Goal: Transaction & Acquisition: Purchase product/service

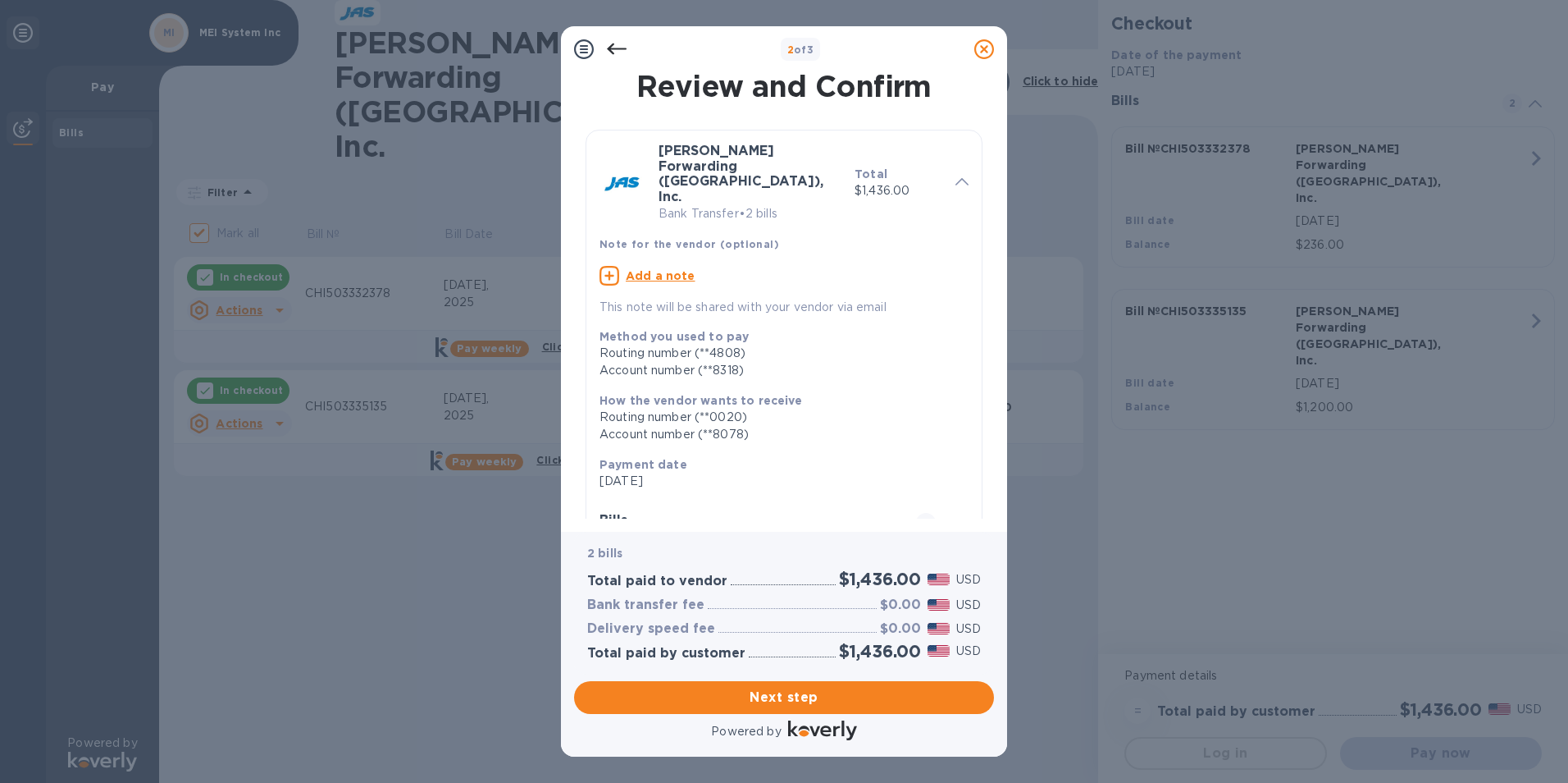
click at [950, 512] on div at bounding box center [948, 520] width 39 height 17
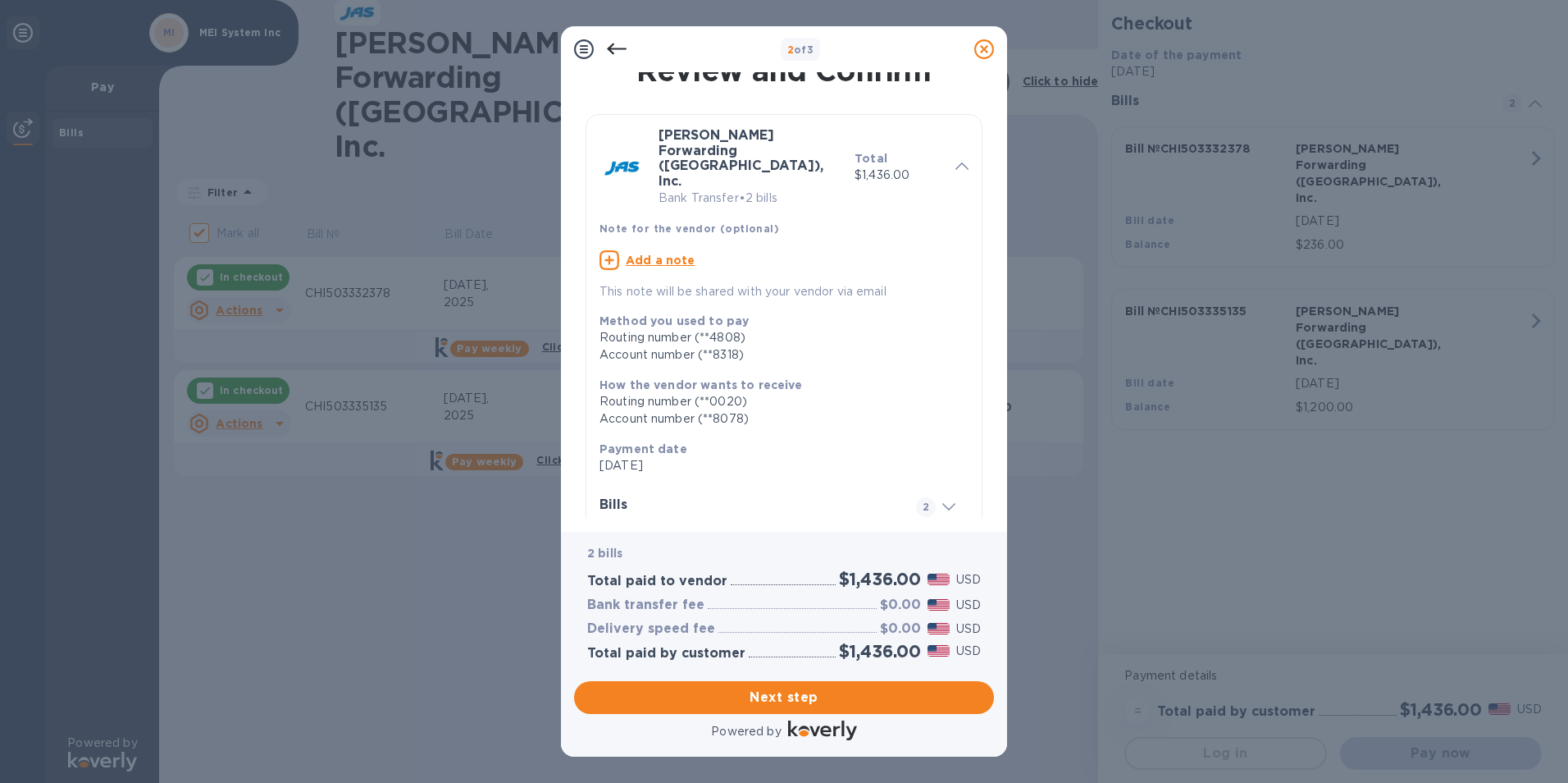
scroll to position [30, 0]
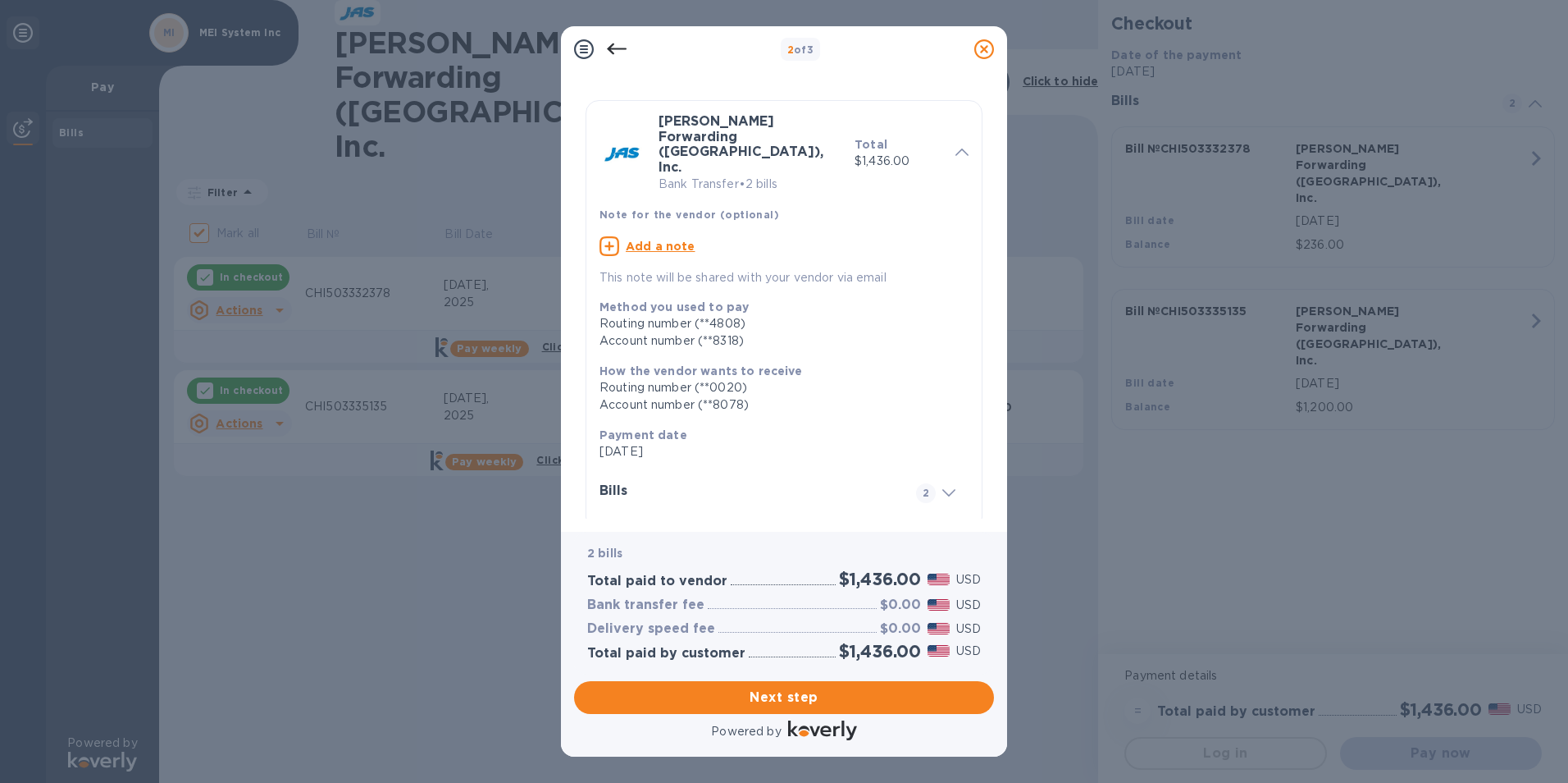
click at [942, 484] on span at bounding box center [948, 492] width 13 height 16
click at [985, 514] on div "Review and Confirm [PERSON_NAME] Forwarding ([GEOGRAPHIC_DATA]), Inc. Bank Tran…" at bounding box center [784, 295] width 420 height 446
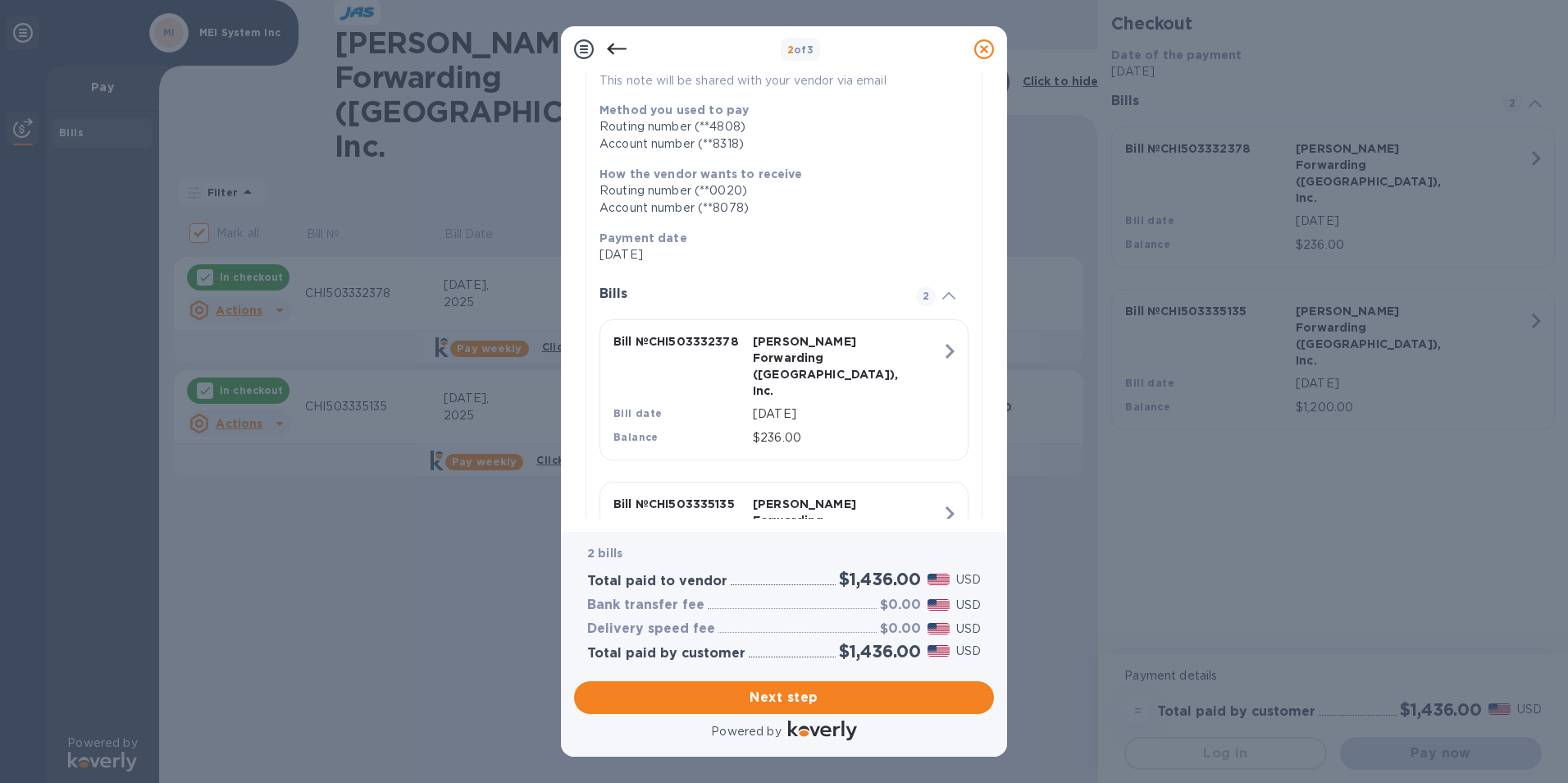
scroll to position [276, 0]
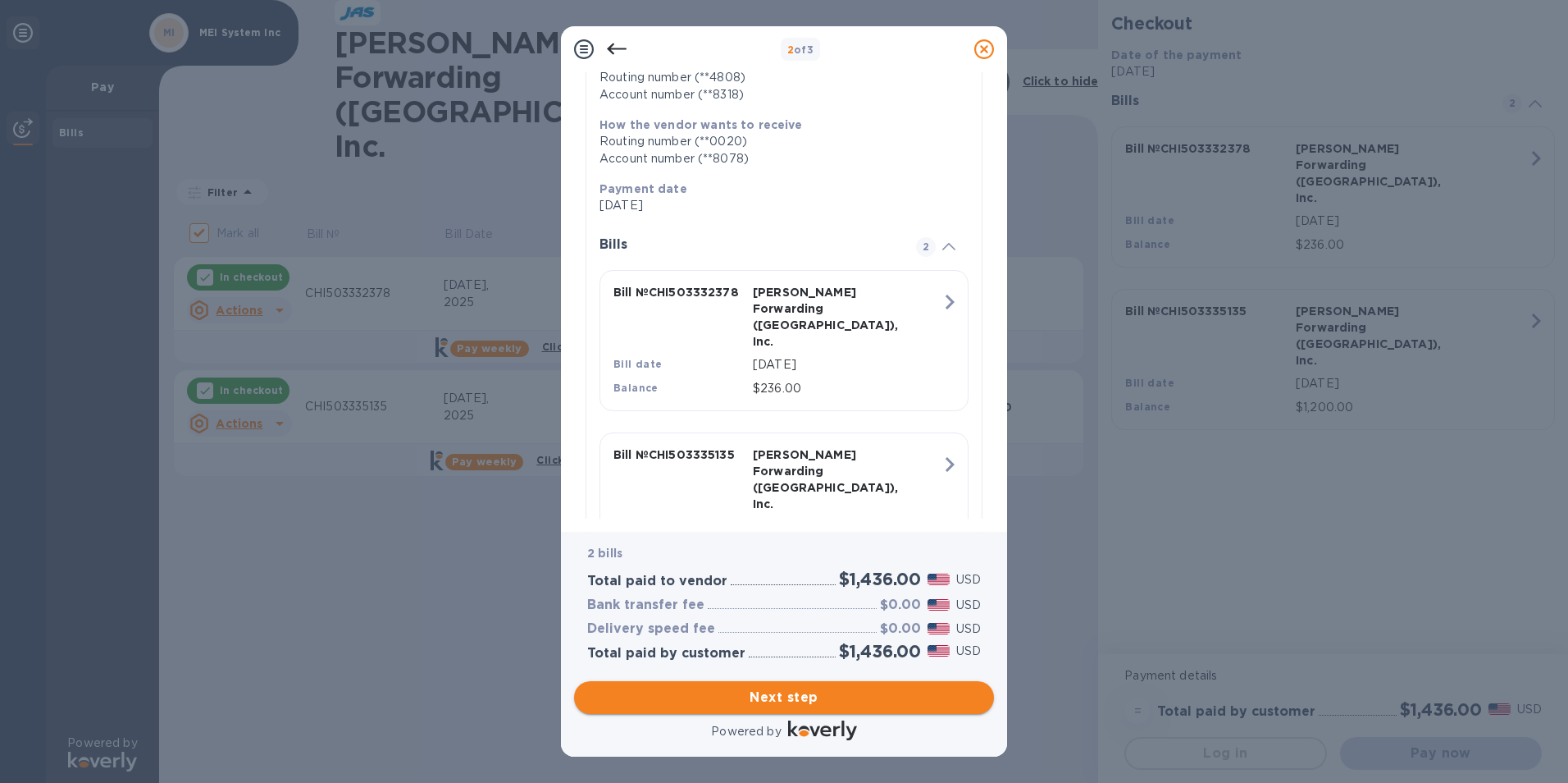
click at [772, 700] on span "Next step" at bounding box center [784, 697] width 394 height 20
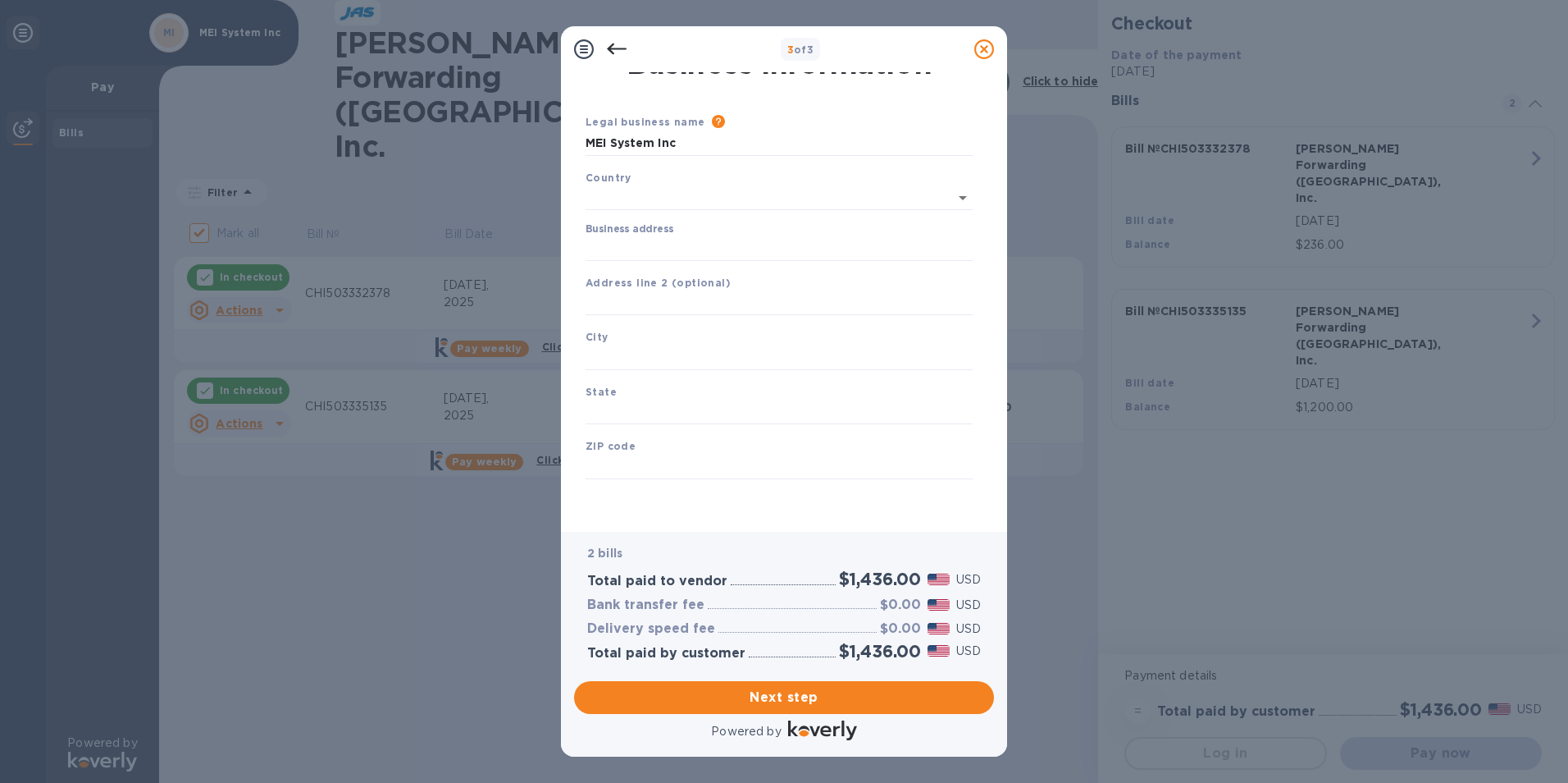
type input "[GEOGRAPHIC_DATA]"
click at [675, 258] on input "Business address" at bounding box center [778, 249] width 387 height 24
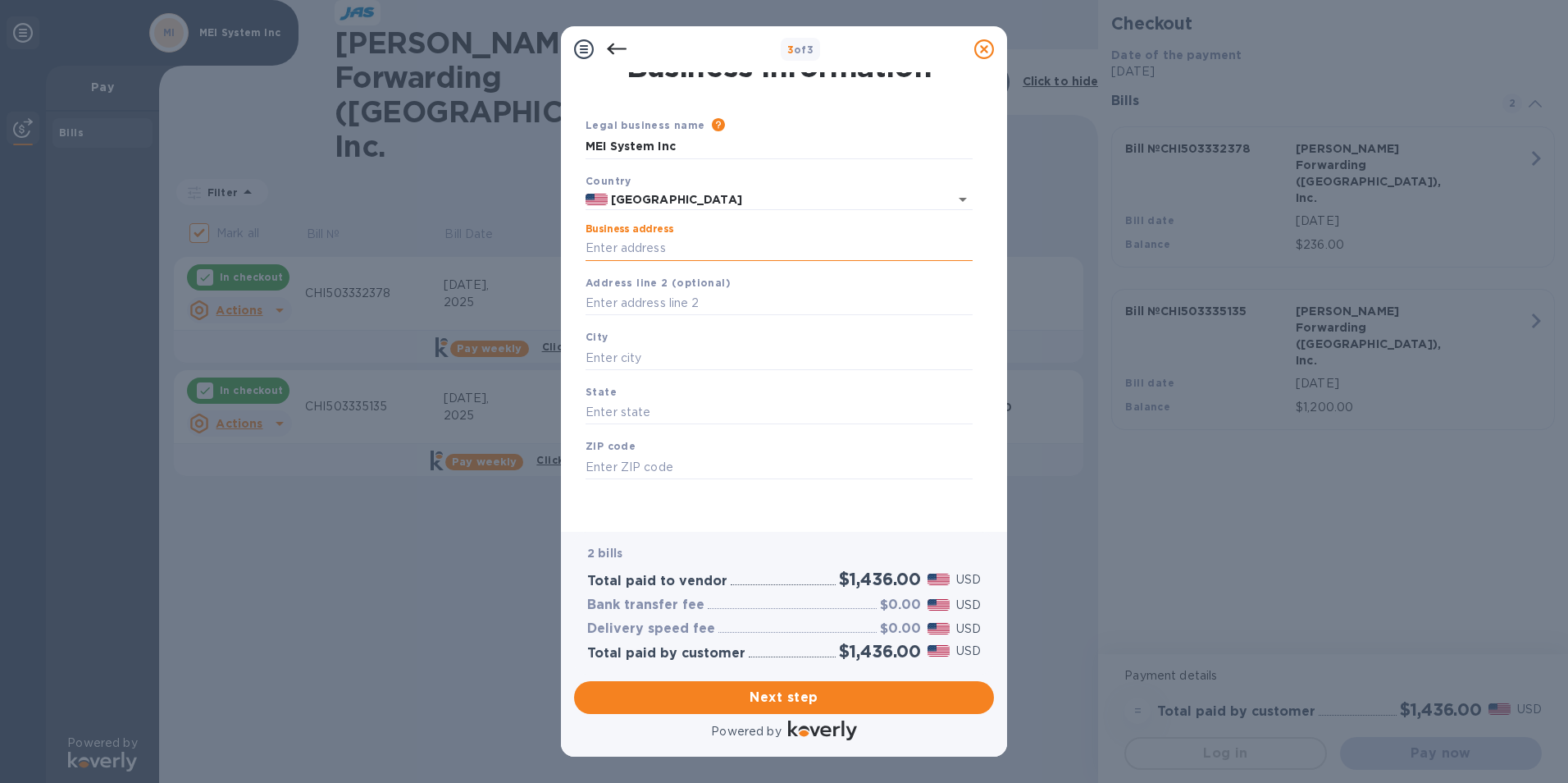
type input "[STREET_ADDRESS][PERSON_NAME]"
type input "Itasca"
type input "IL"
type input "60143"
click at [663, 352] on input "Itasca" at bounding box center [778, 358] width 387 height 24
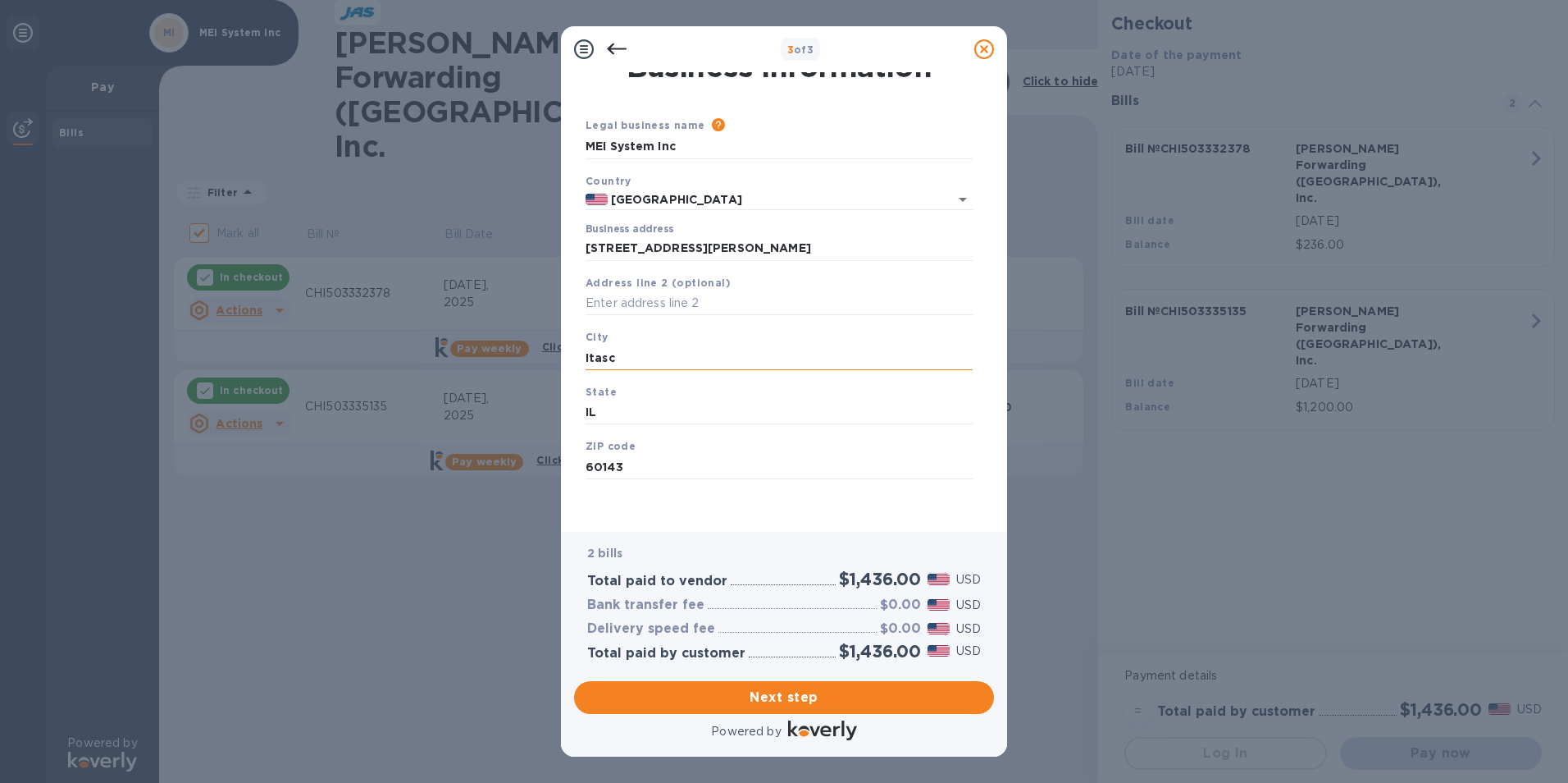
type input "Itasca"
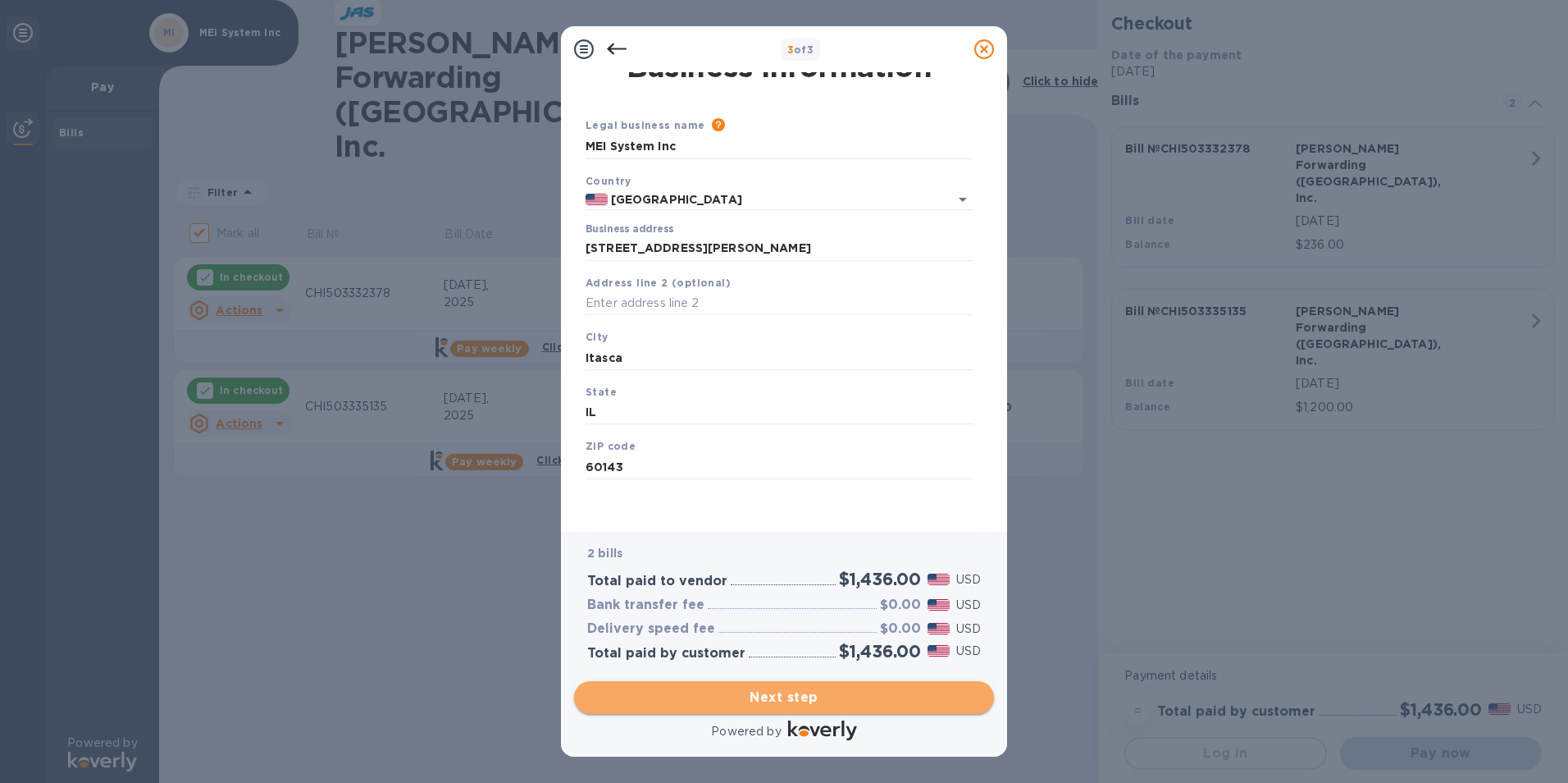
click at [786, 696] on span "Next step" at bounding box center [784, 697] width 394 height 20
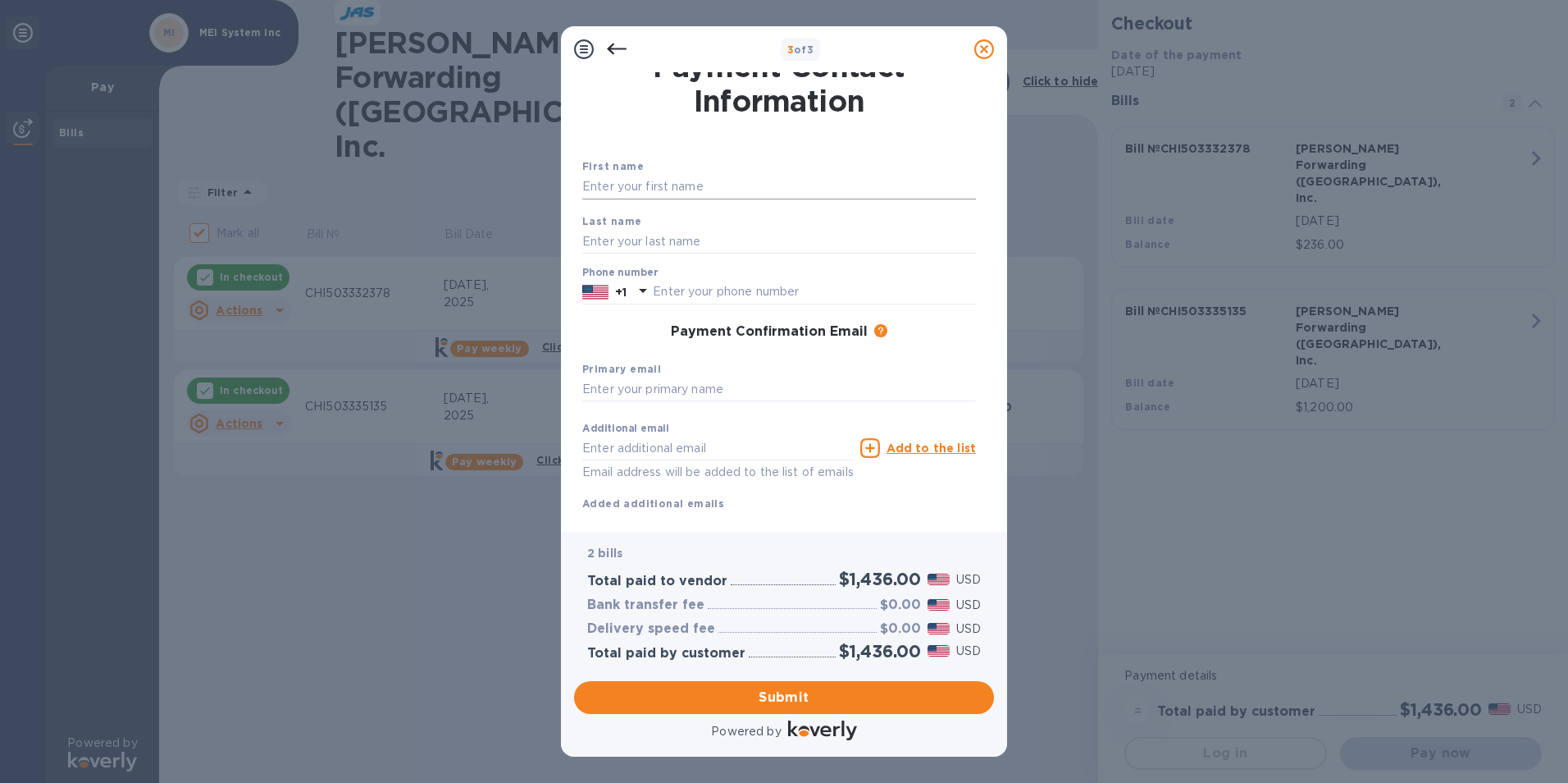
click at [653, 180] on input "text" at bounding box center [778, 187] width 394 height 24
click at [653, 182] on input "text" at bounding box center [778, 187] width 394 height 24
click at [600, 189] on input "text" at bounding box center [778, 187] width 394 height 24
click at [684, 184] on input "text" at bounding box center [778, 187] width 394 height 24
click at [691, 251] on input "text" at bounding box center [778, 241] width 394 height 24
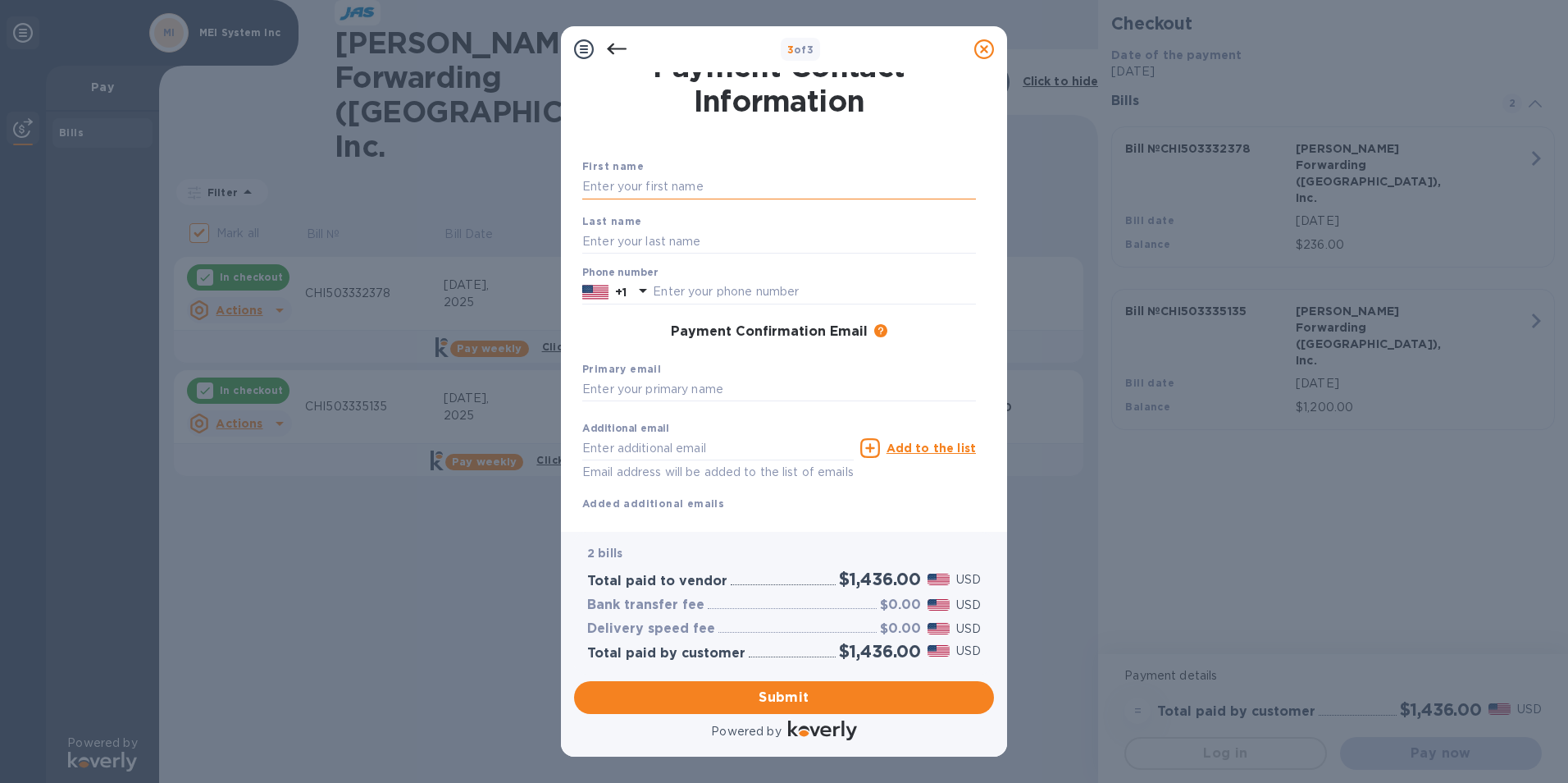
click at [682, 195] on input "text" at bounding box center [778, 187] width 394 height 24
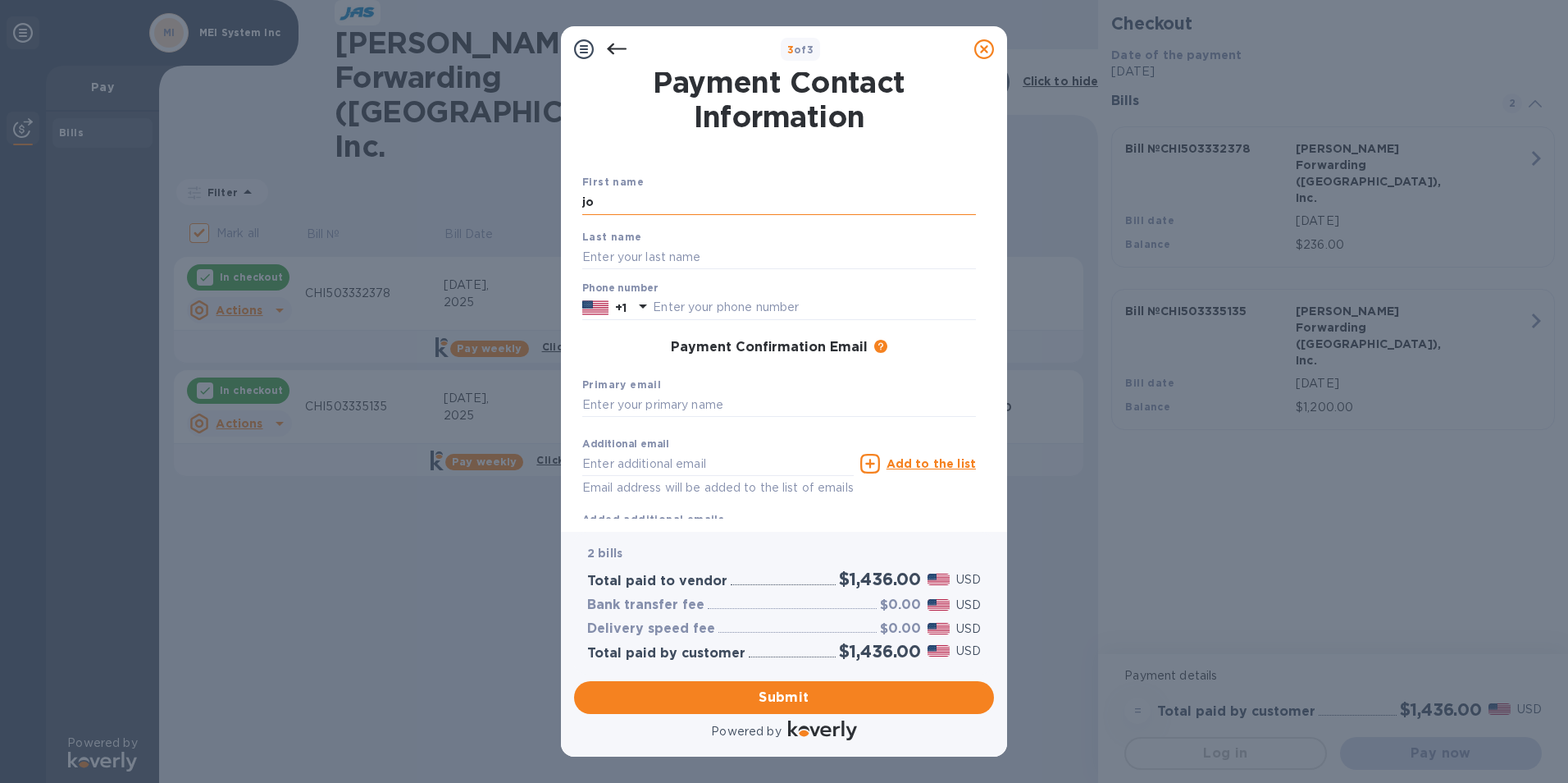
scroll to position [0, 0]
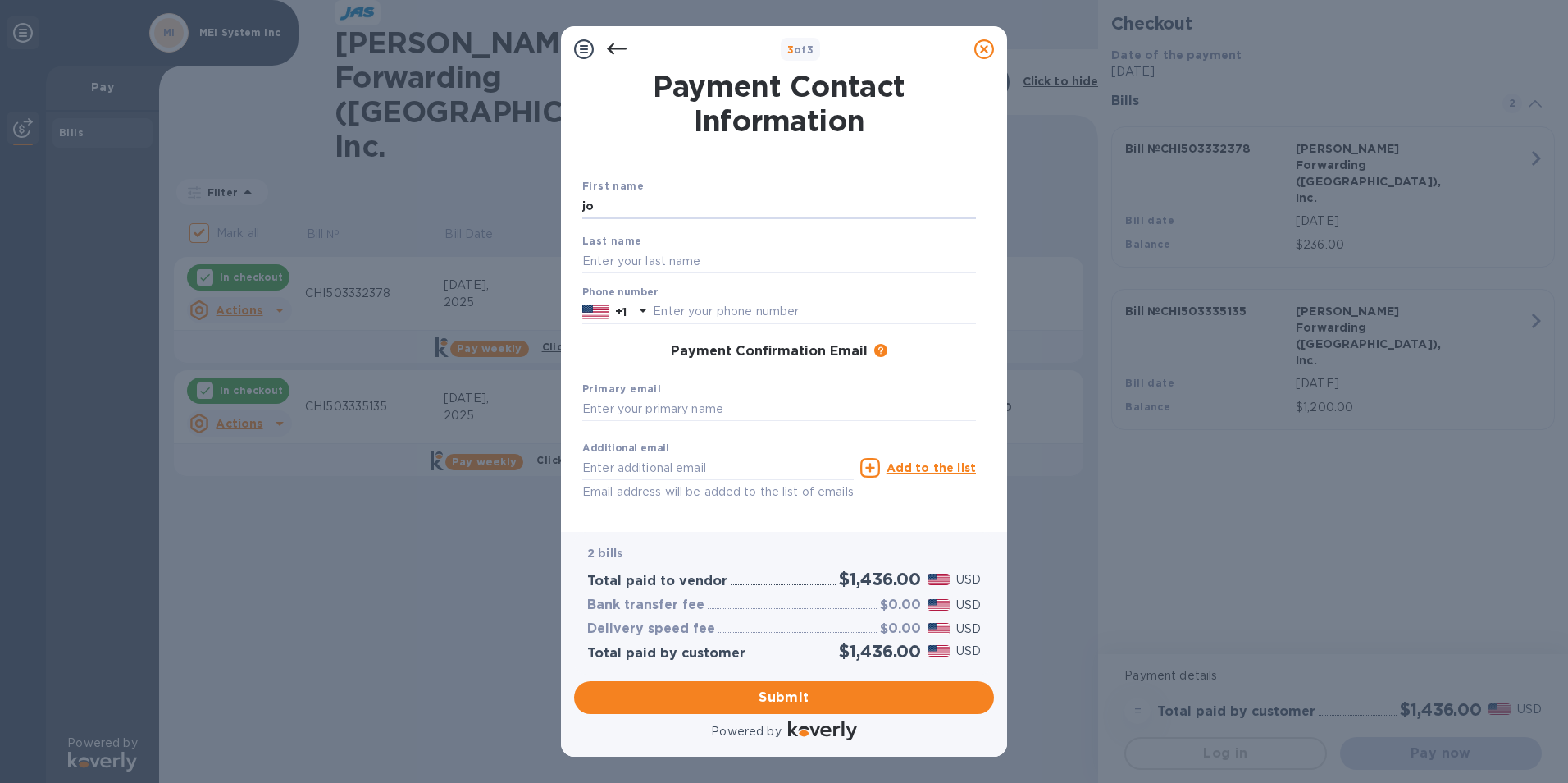
drag, startPoint x: 664, startPoint y: 194, endPoint x: 562, endPoint y: 208, distance: 103.0
click at [562, 208] on div "Payment Contact Information First name [PERSON_NAME] Last name Phone number +1 …" at bounding box center [784, 302] width 446 height 459
type input "[PERSON_NAME]"
click at [611, 260] on input "text" at bounding box center [778, 261] width 394 height 24
type input "[PERSON_NAME]"
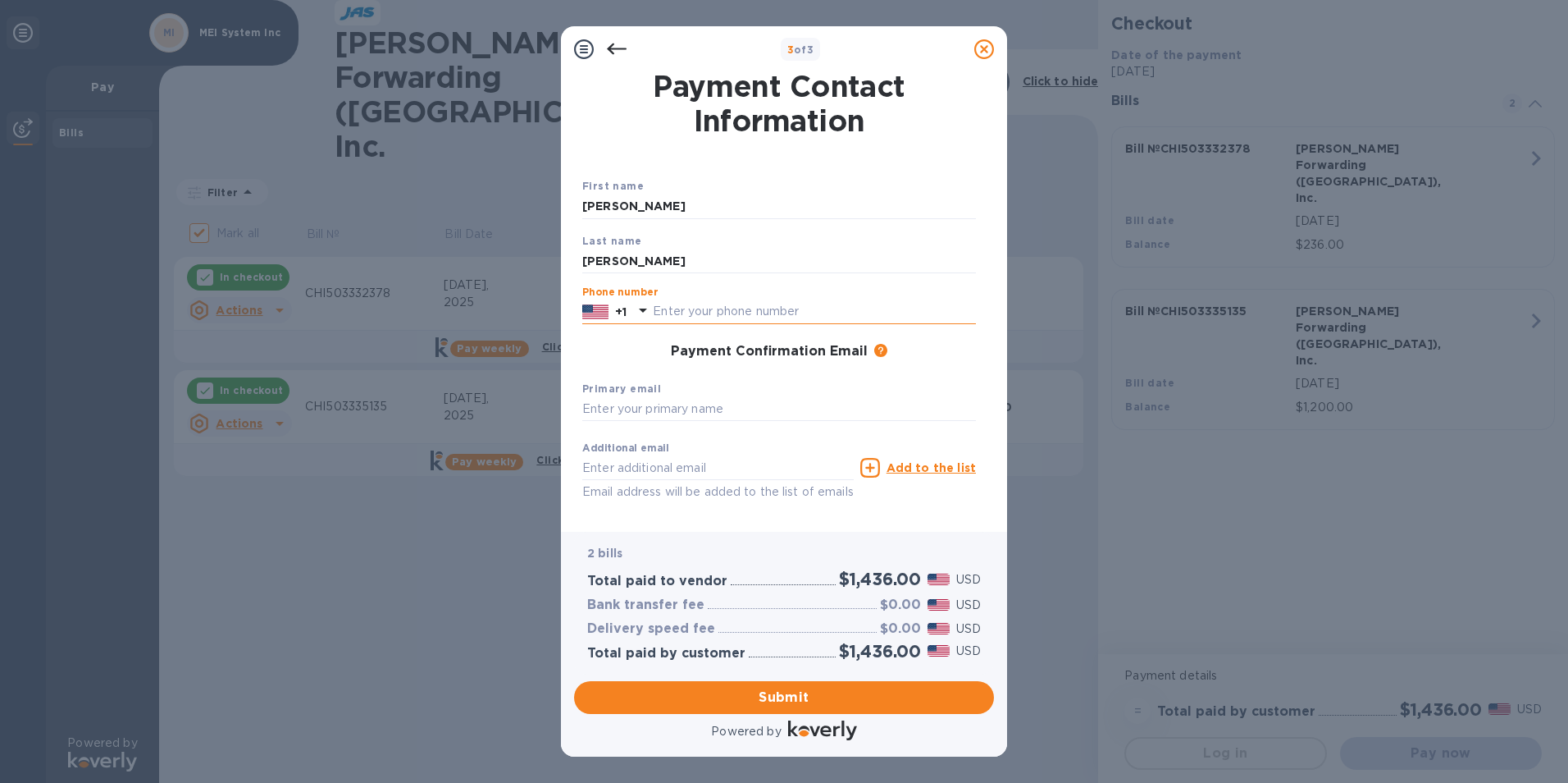
click at [697, 306] on input "text" at bounding box center [815, 311] width 324 height 24
type input "6305288588"
click at [692, 411] on input "text" at bounding box center [778, 409] width 394 height 24
type input "[EMAIL_ADDRESS][DOMAIN_NAME]"
click at [693, 315] on input "6305288588" at bounding box center [815, 311] width 324 height 24
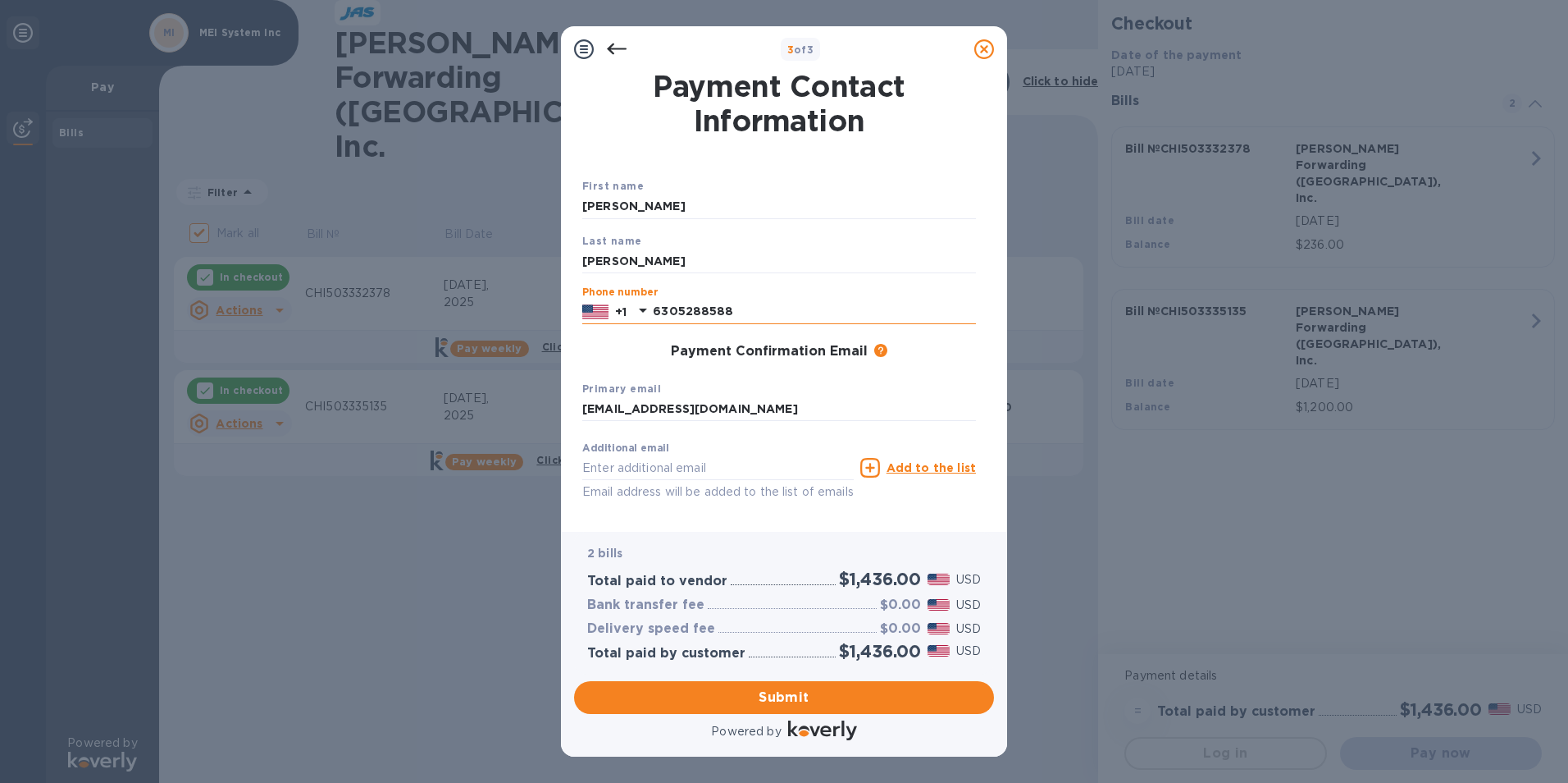
click at [697, 311] on input "6305288588" at bounding box center [815, 311] width 324 height 24
type input "6305218588"
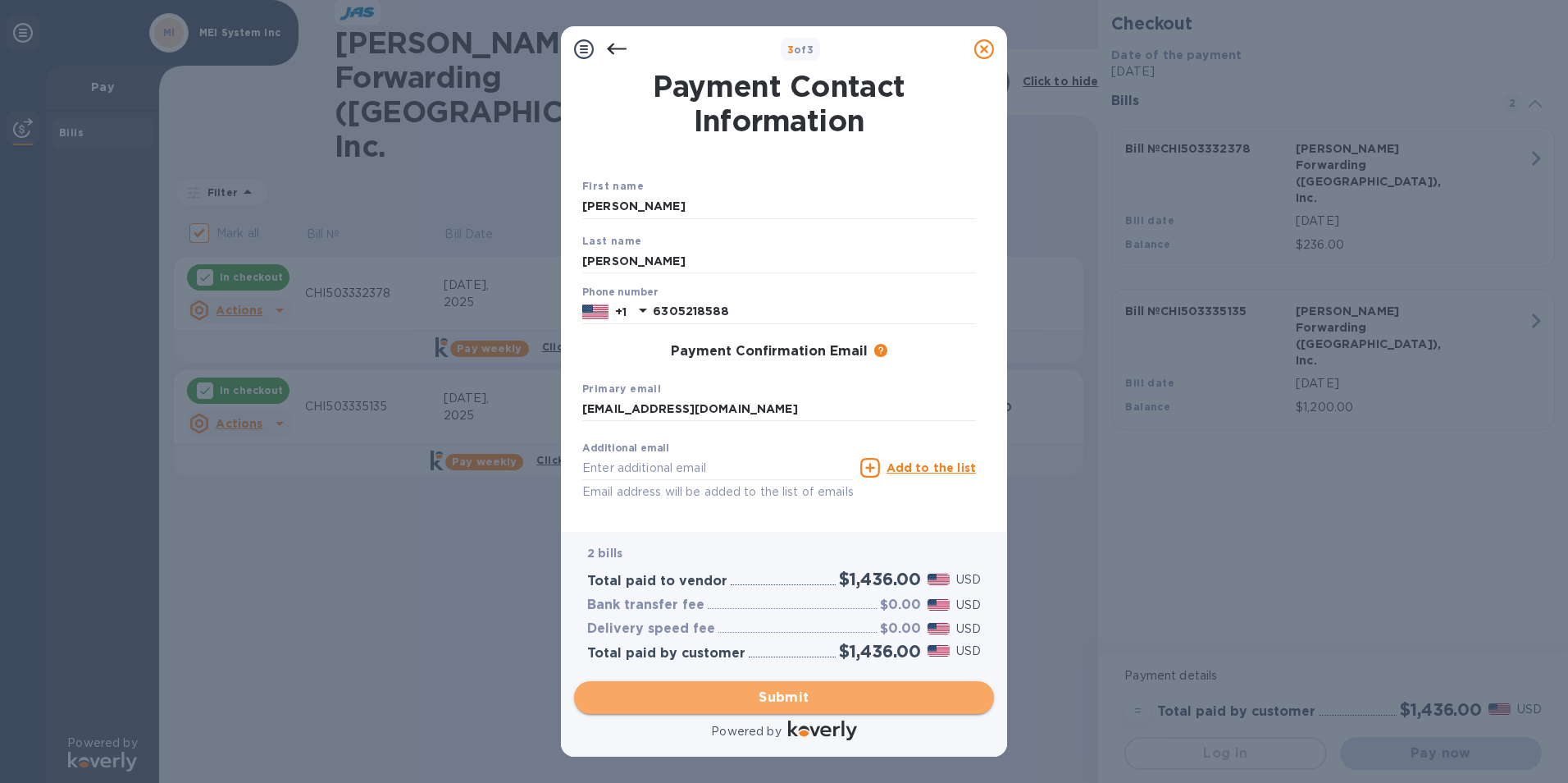
click at [756, 703] on span "Submit" at bounding box center [784, 697] width 394 height 20
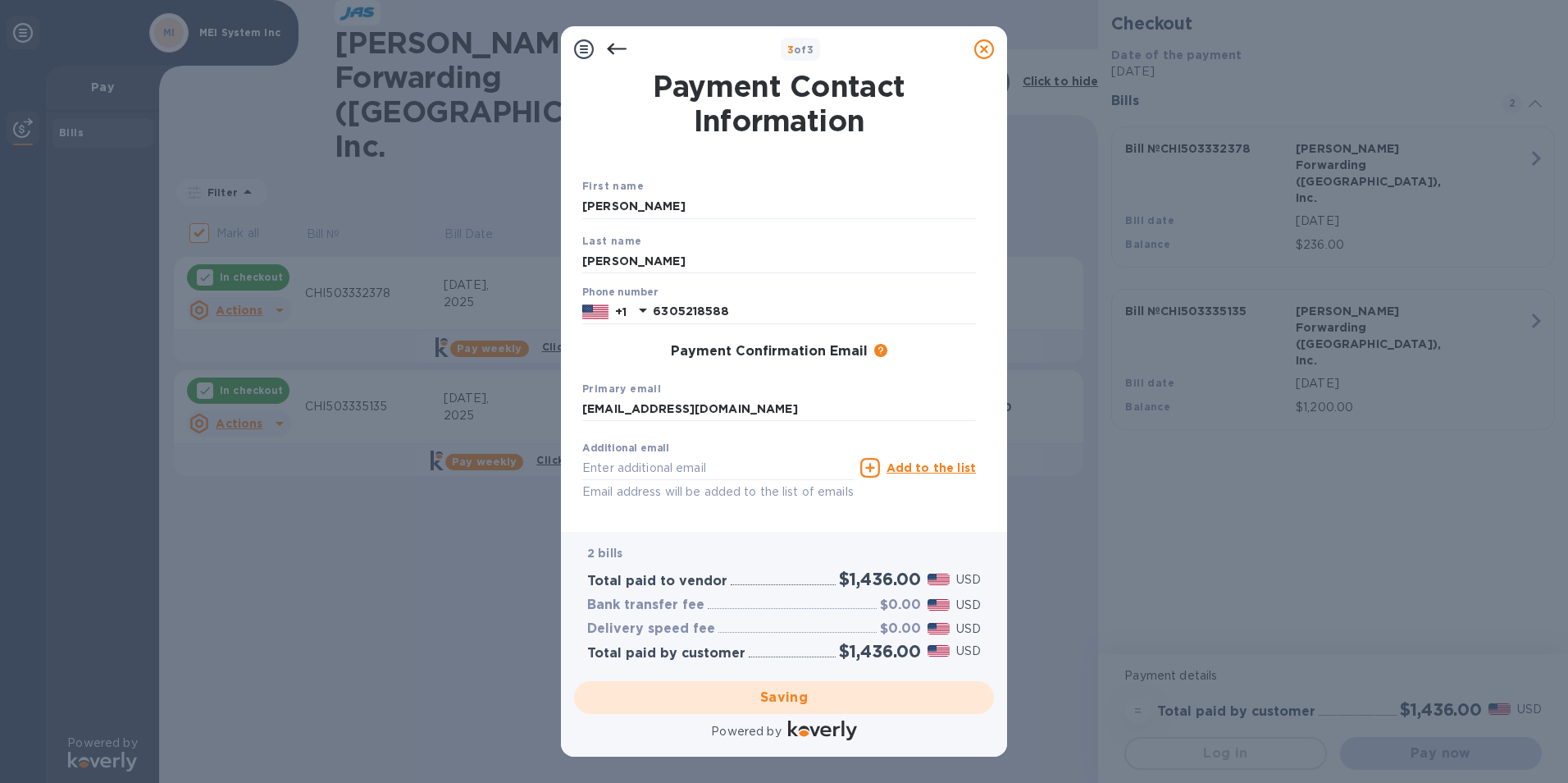
checkbox input "false"
